Goal: Information Seeking & Learning: Learn about a topic

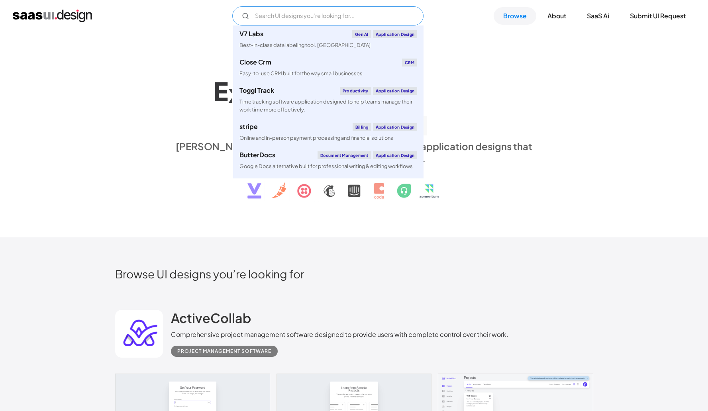
click at [285, 18] on input "Email Form" at bounding box center [327, 15] width 191 height 19
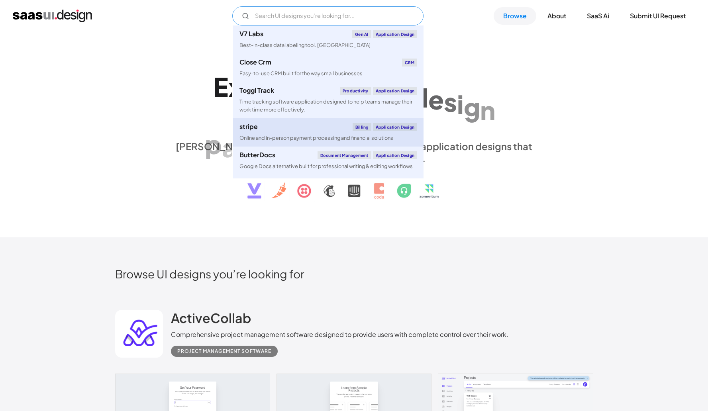
scroll to position [159, 0]
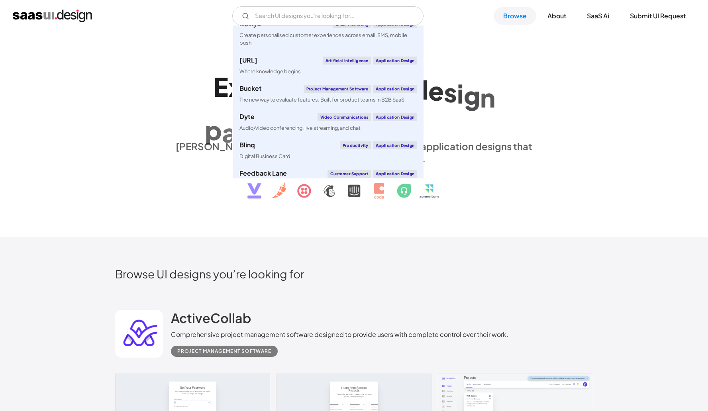
click at [197, 236] on div "E x p l o r e S a a S U I d e s i g n p a t t e r n s & i n t e r a c t i o n s…" at bounding box center [354, 135] width 708 height 206
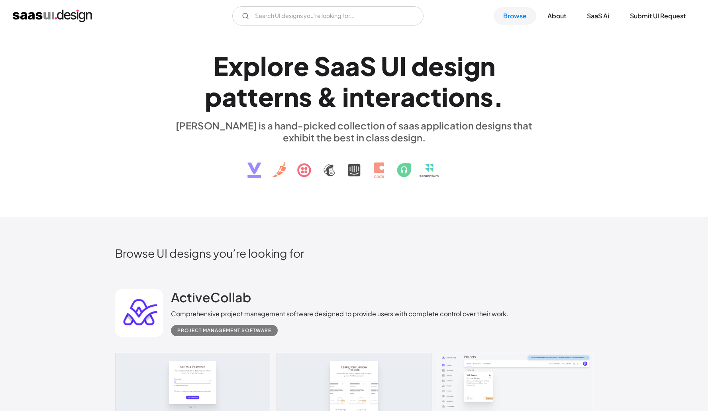
scroll to position [0, 0]
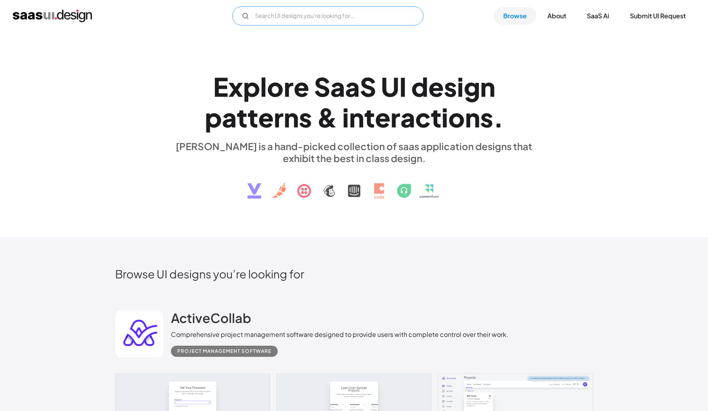
click at [281, 19] on input "Email Form" at bounding box center [327, 15] width 191 height 19
type input "landing pages"
click at [374, 212] on div "E x p l o r e S a a S U I d e s i g n p a t t e r n s & i n t e r a c t i o n s…" at bounding box center [354, 135] width 708 height 206
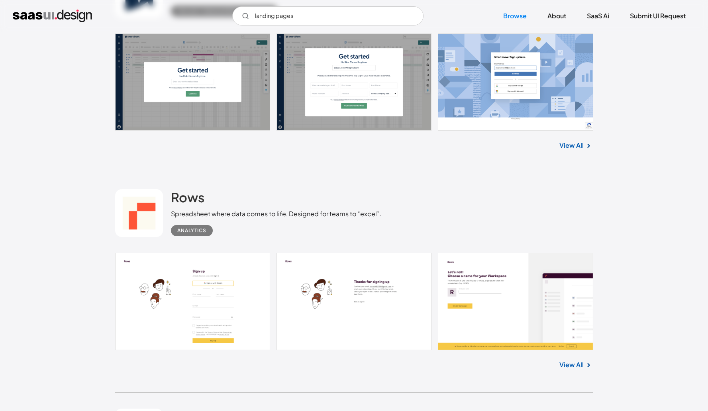
scroll to position [639, 0]
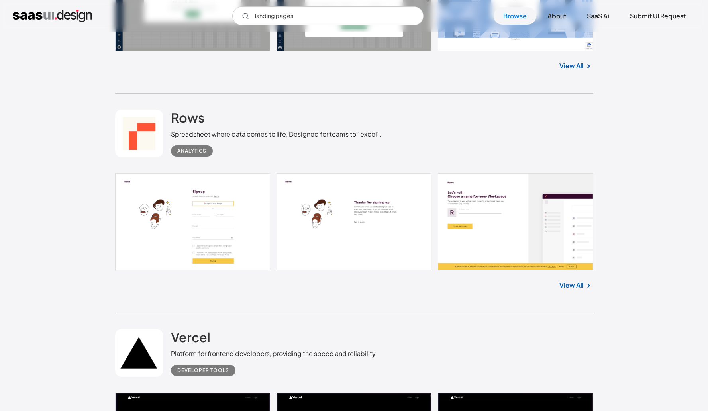
click at [587, 290] on img at bounding box center [589, 286] width 10 height 10
click at [579, 285] on link "View All" at bounding box center [572, 286] width 24 height 10
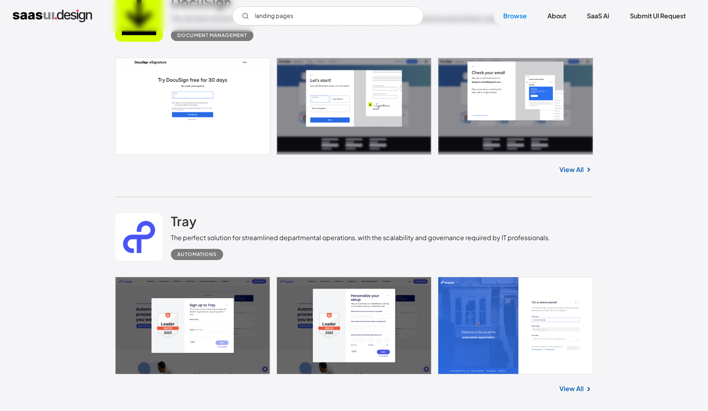
scroll to position [1350, 0]
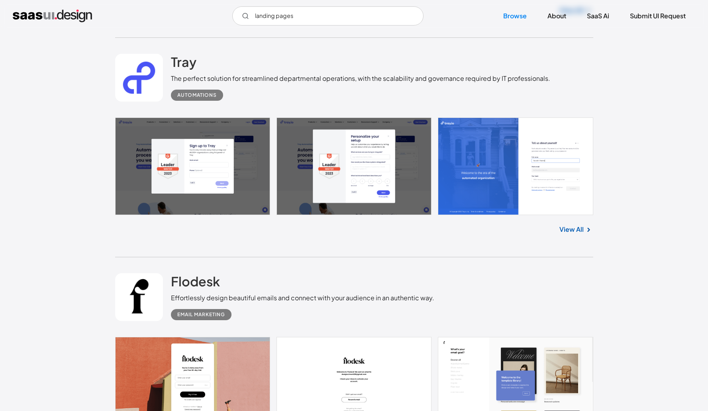
click at [579, 228] on link "View All" at bounding box center [572, 230] width 24 height 10
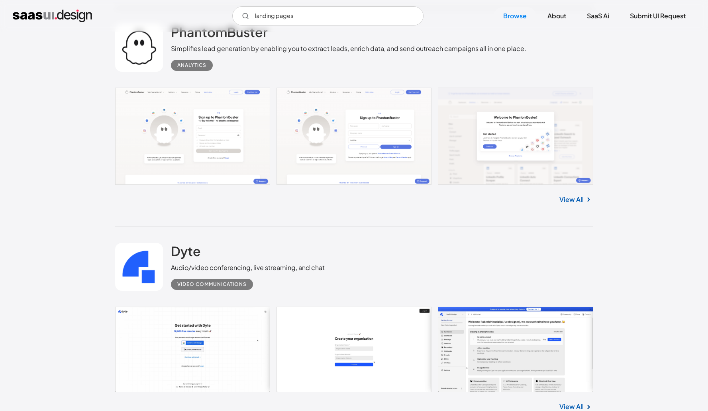
scroll to position [2061, 0]
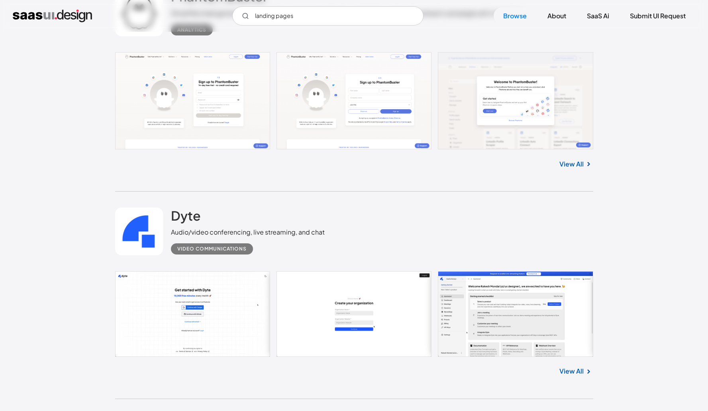
click at [569, 164] on link "View All" at bounding box center [572, 164] width 24 height 10
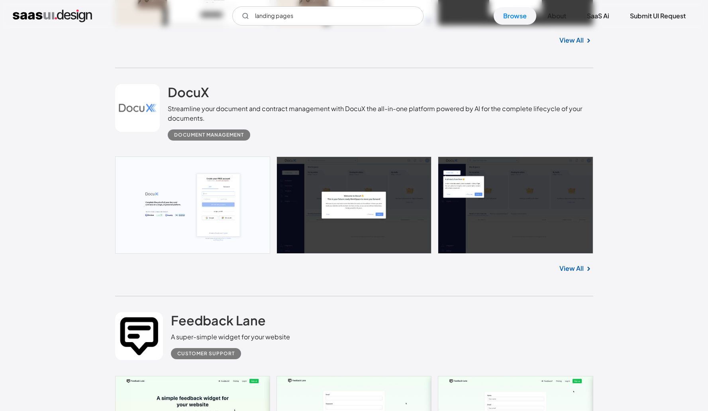
scroll to position [2642, 0]
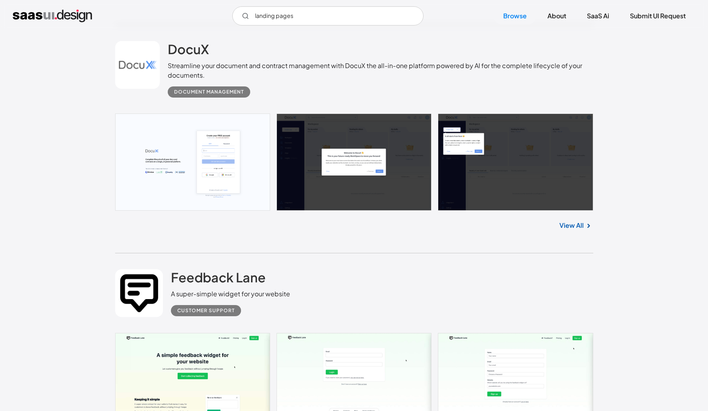
click at [572, 226] on link "View All" at bounding box center [572, 226] width 24 height 10
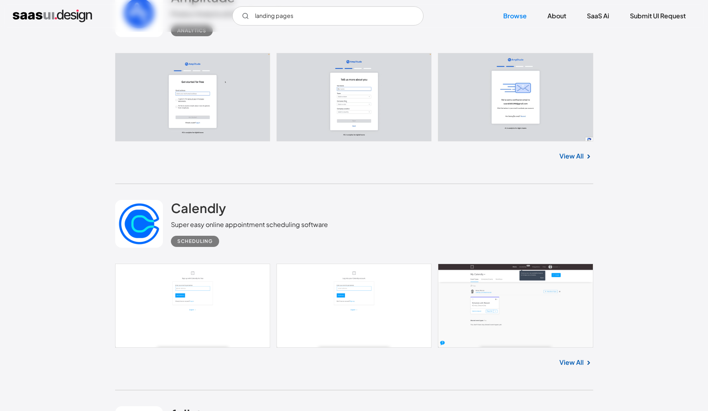
scroll to position [5943, 0]
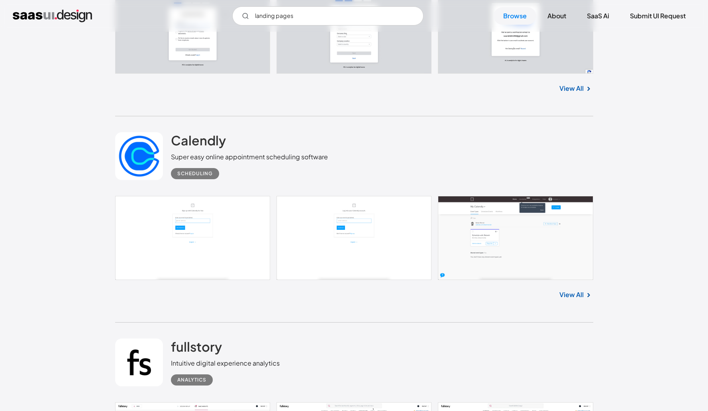
click at [582, 299] on link "View All" at bounding box center [572, 295] width 24 height 10
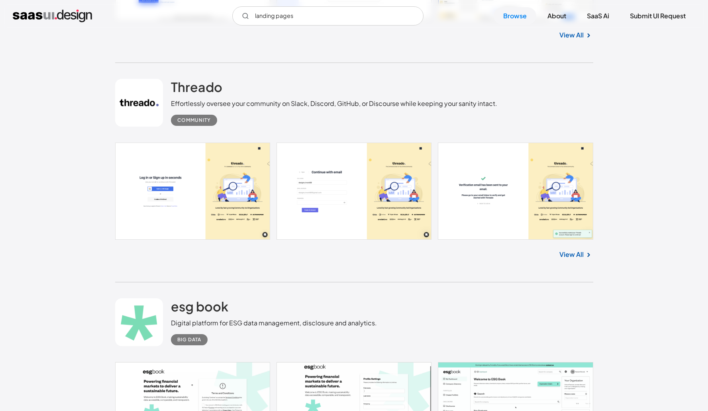
scroll to position [8052, 0]
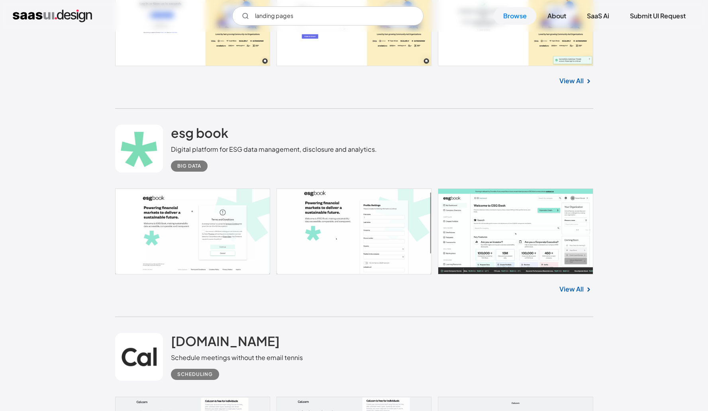
click at [566, 291] on link "View All" at bounding box center [572, 290] width 24 height 10
click at [567, 293] on link "View All" at bounding box center [572, 290] width 24 height 10
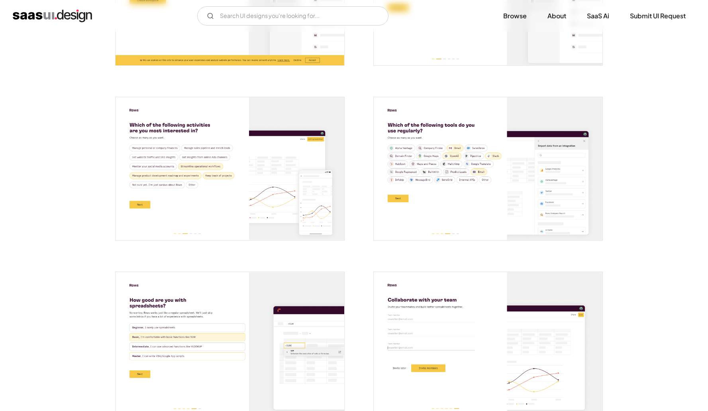
scroll to position [536, 0]
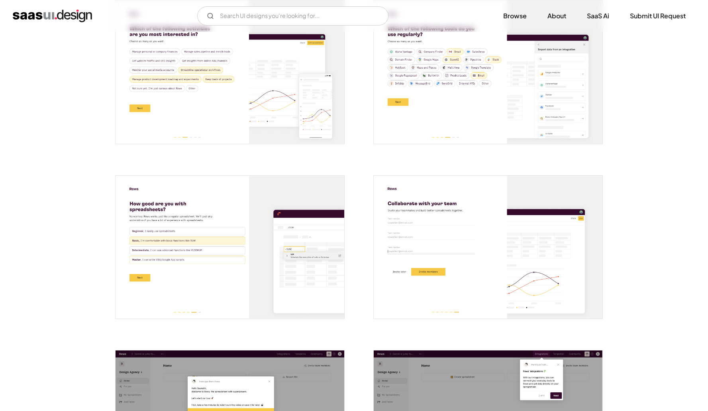
click at [540, 119] on img "open lightbox" at bounding box center [488, 72] width 229 height 143
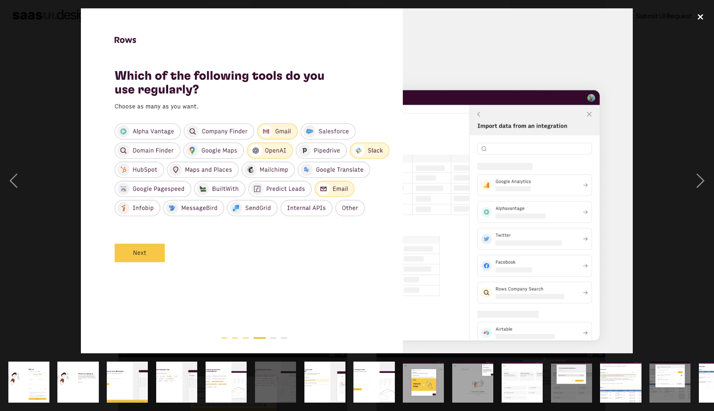
click at [708, 16] on div "close lightbox" at bounding box center [700, 17] width 27 height 18
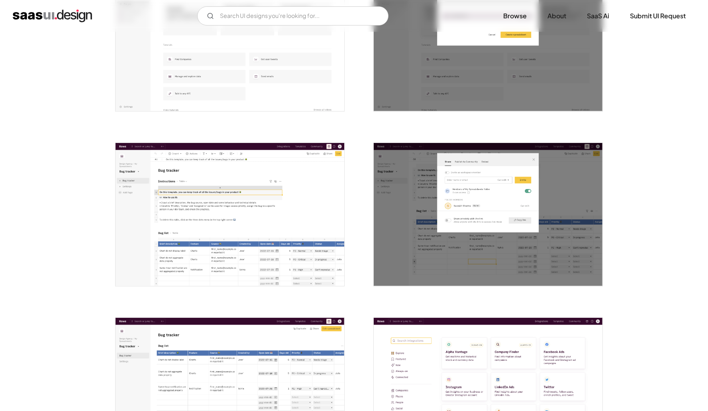
scroll to position [362, 0]
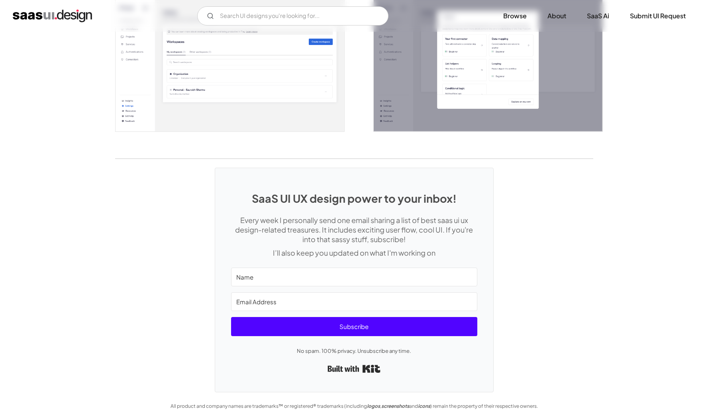
scroll to position [1780, 0]
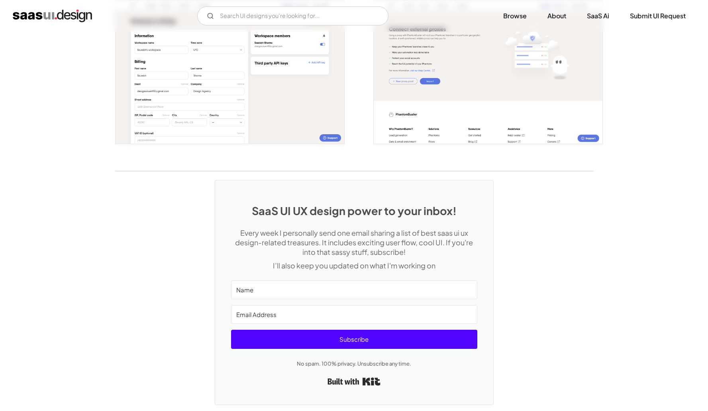
scroll to position [1606, 0]
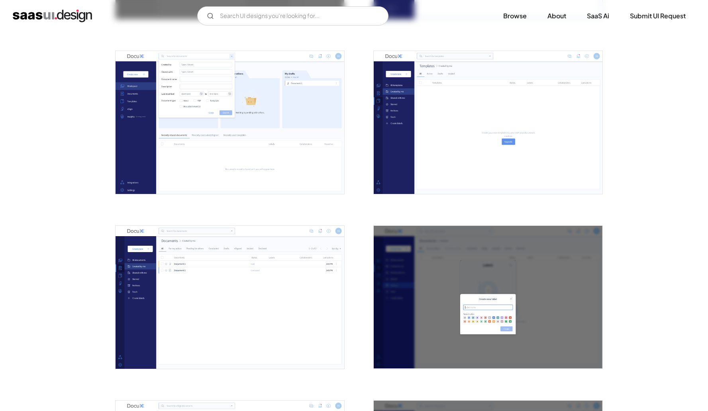
scroll to position [1540, 0]
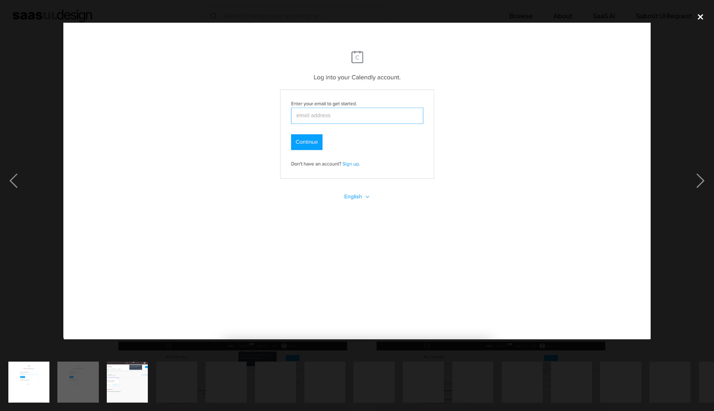
click at [704, 16] on div "close lightbox" at bounding box center [700, 17] width 27 height 18
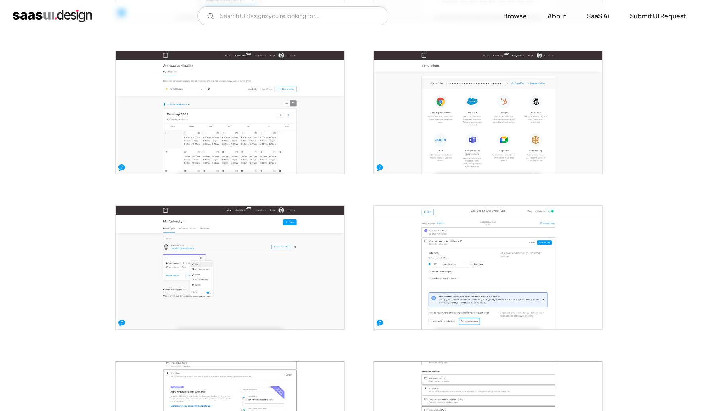
scroll to position [1233, 0]
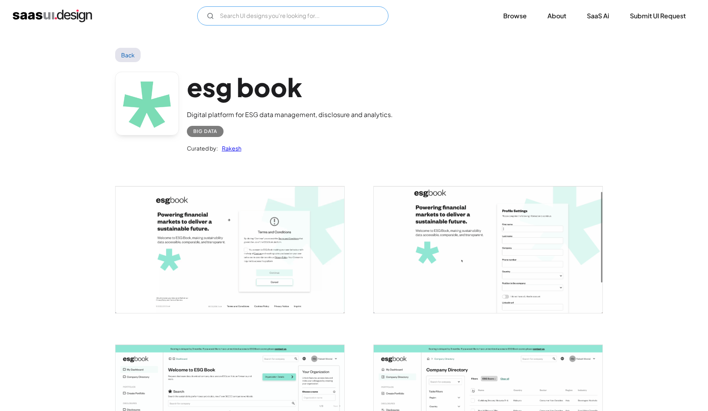
click at [282, 17] on input "Email Form" at bounding box center [292, 15] width 191 height 19
click at [476, 96] on div "esg book Digital platform for ESG data management, disclosure and analytics. Bi…" at bounding box center [354, 114] width 478 height 104
click at [243, 13] on input "Email Form" at bounding box center [292, 15] width 191 height 19
type input "xxx"
click at [410, 89] on div "esg book Digital platform for ESG data management, disclosure and analytics. Bi…" at bounding box center [354, 114] width 478 height 104
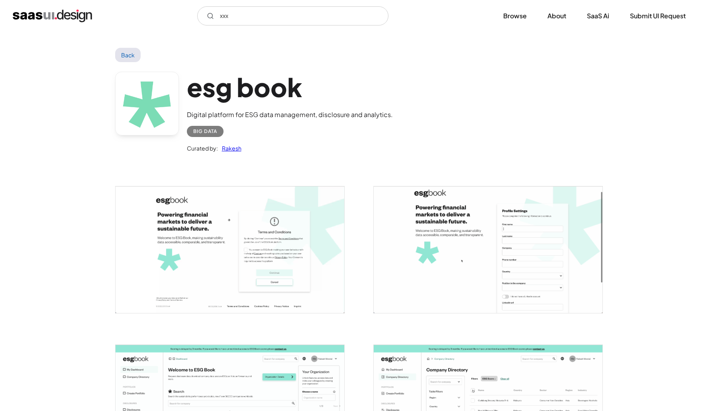
click at [410, 89] on div "esg book Digital platform for ESG data management, disclosure and analytics. Bi…" at bounding box center [354, 114] width 478 height 104
